Goal: Task Accomplishment & Management: Use online tool/utility

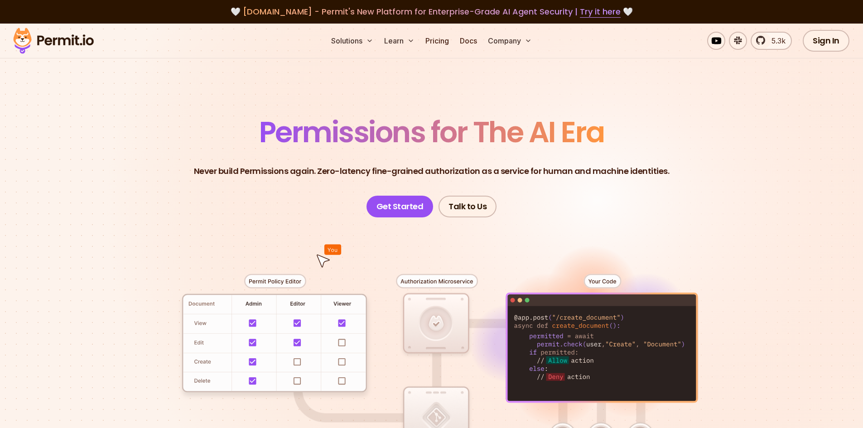
click at [482, 41] on ul "Solutions Learn Pricing Docs Company" at bounding box center [431, 41] width 208 height 18
click at [475, 41] on link "Docs" at bounding box center [468, 41] width 24 height 18
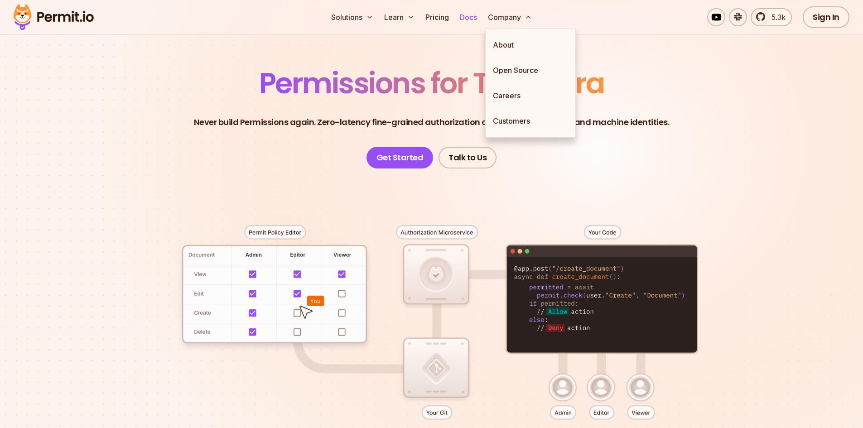
scroll to position [45, 0]
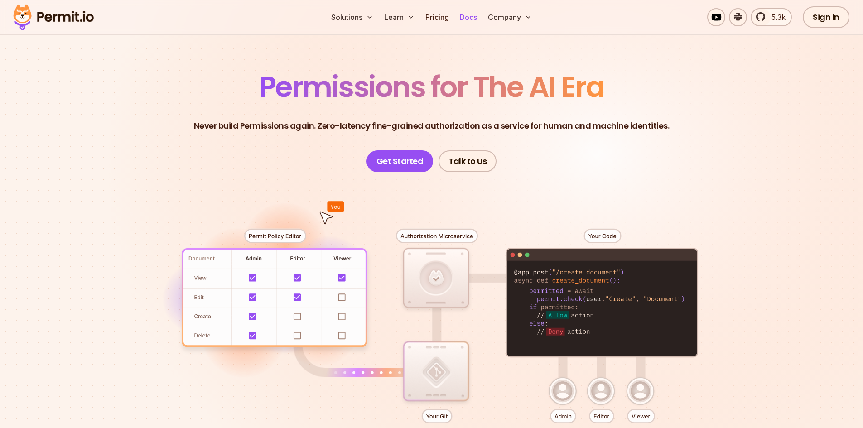
click at [473, 13] on link "Docs" at bounding box center [468, 17] width 24 height 18
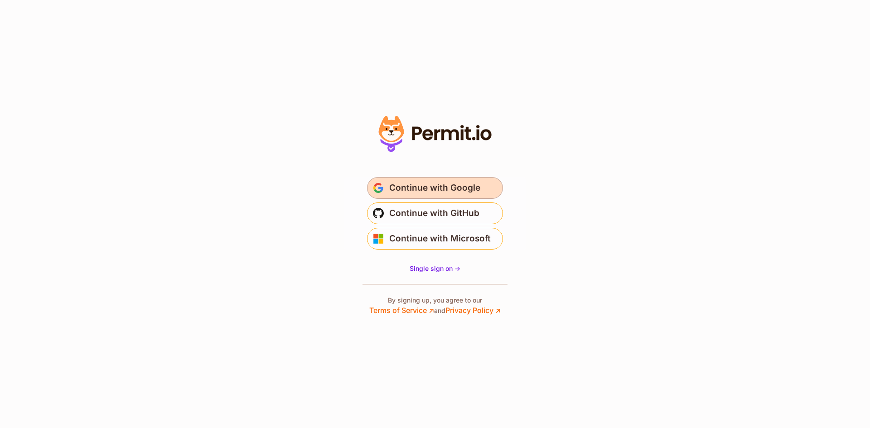
click at [376, 187] on span "submit" at bounding box center [378, 188] width 11 height 11
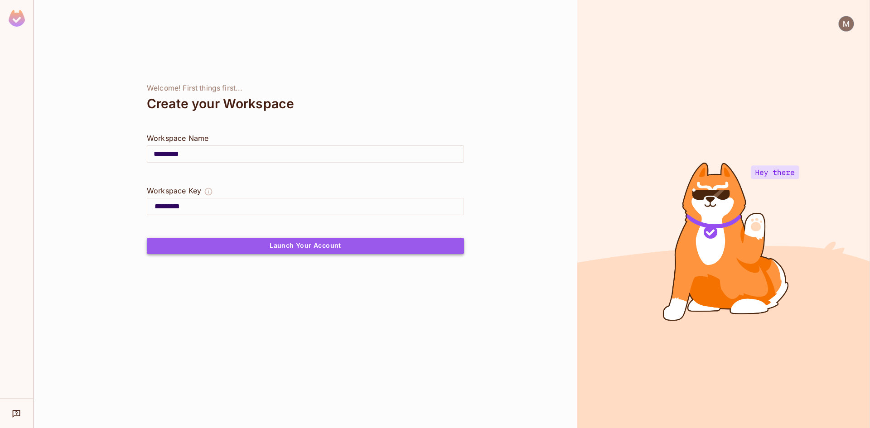
click at [264, 247] on button "Launch Your Account" at bounding box center [305, 246] width 317 height 16
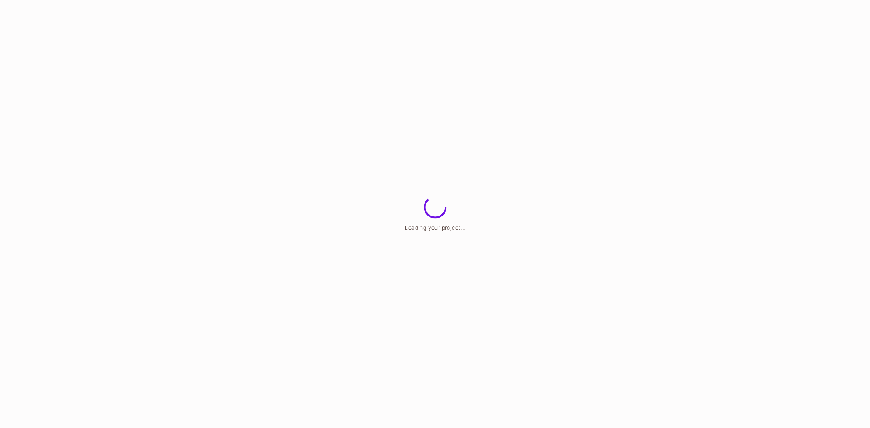
drag, startPoint x: 681, startPoint y: 146, endPoint x: 680, endPoint y: 335, distance: 188.4
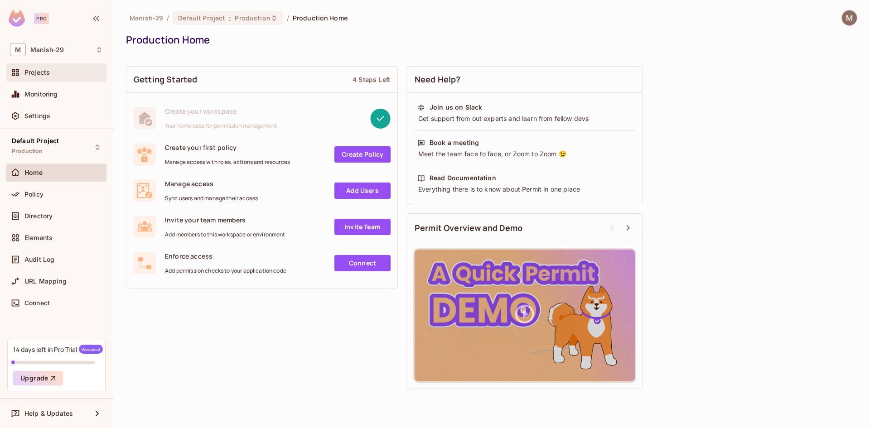
click at [45, 75] on span "Projects" at bounding box center [36, 72] width 25 height 7
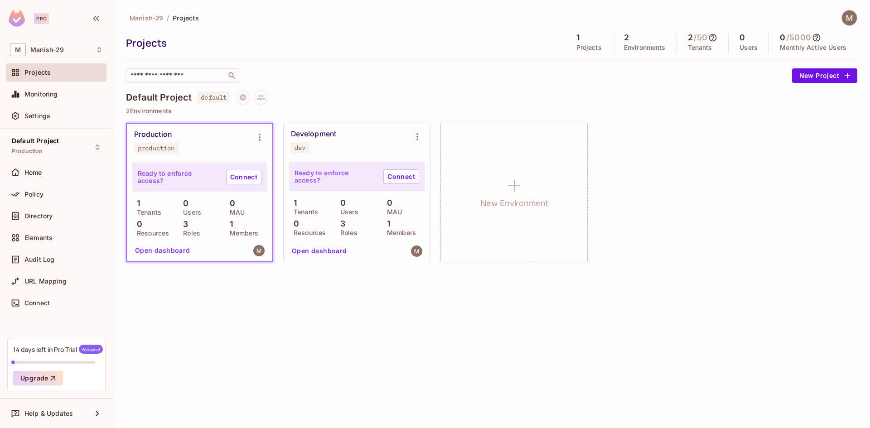
click at [359, 92] on div "Default Project default" at bounding box center [491, 97] width 731 height 14
click at [406, 177] on link "Connect" at bounding box center [401, 176] width 36 height 14
click at [816, 79] on button "New Project" at bounding box center [824, 75] width 65 height 14
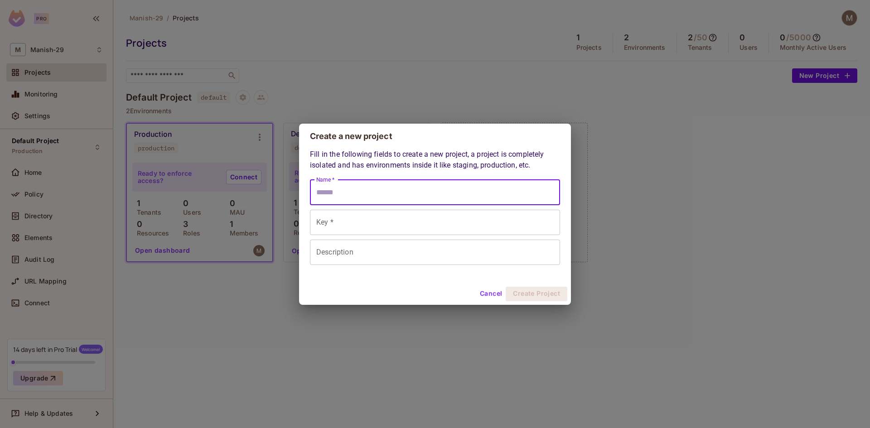
click at [417, 192] on input "Name *" at bounding box center [435, 192] width 250 height 25
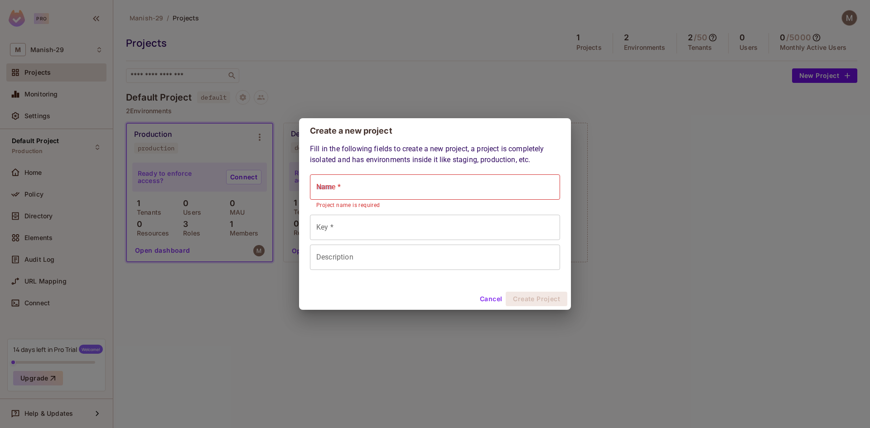
drag, startPoint x: 583, startPoint y: 136, endPoint x: 545, endPoint y: 236, distance: 106.8
click at [583, 139] on div "Create a new project Fill in the following fields to create a new project, a pr…" at bounding box center [435, 214] width 870 height 428
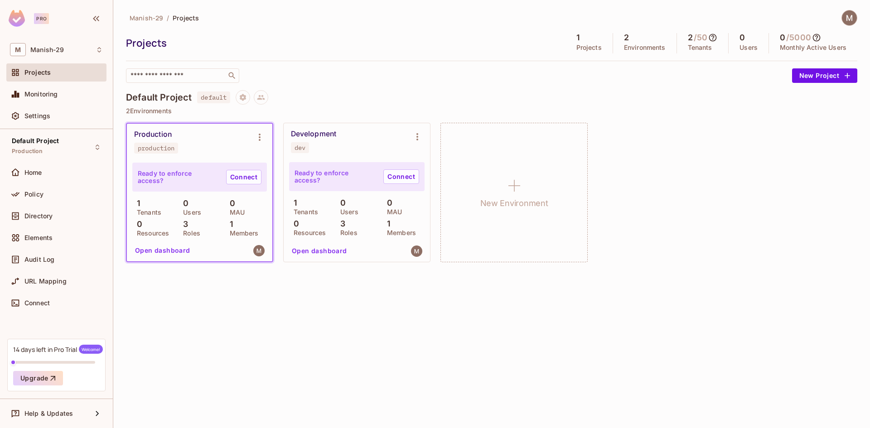
click at [287, 251] on div "Ready to enforce access? Connect 1 Tenants 0 Users 0 MAU 0 Resources 3 Roles 1 …" at bounding box center [357, 210] width 146 height 102
click at [308, 254] on button "Open dashboard" at bounding box center [319, 251] width 63 height 14
